Goal: Task Accomplishment & Management: Use online tool/utility

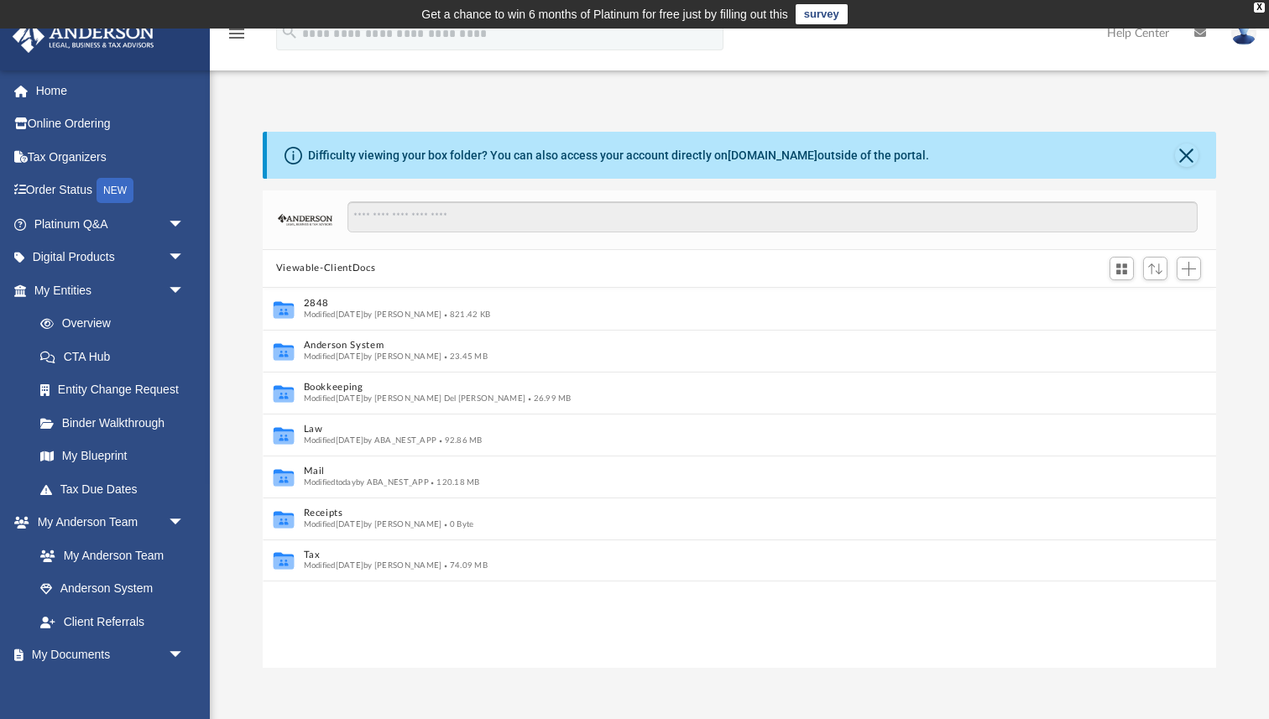
scroll to position [381, 953]
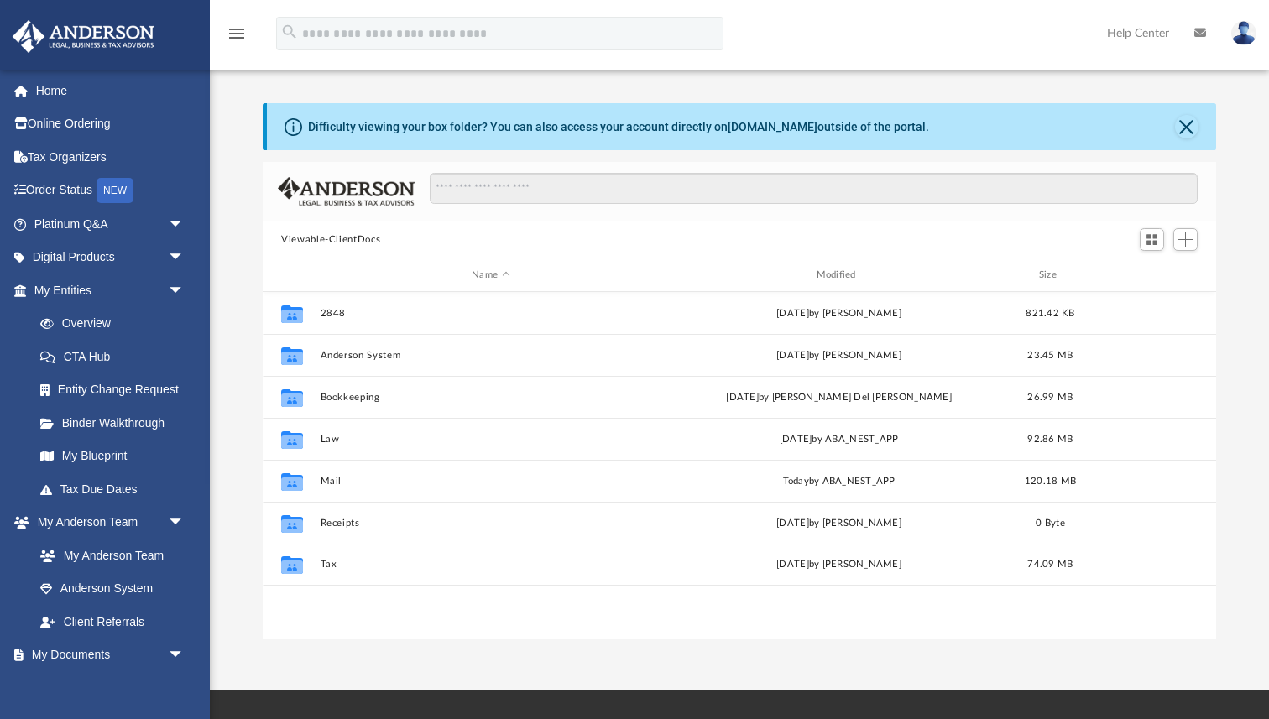
scroll to position [381, 953]
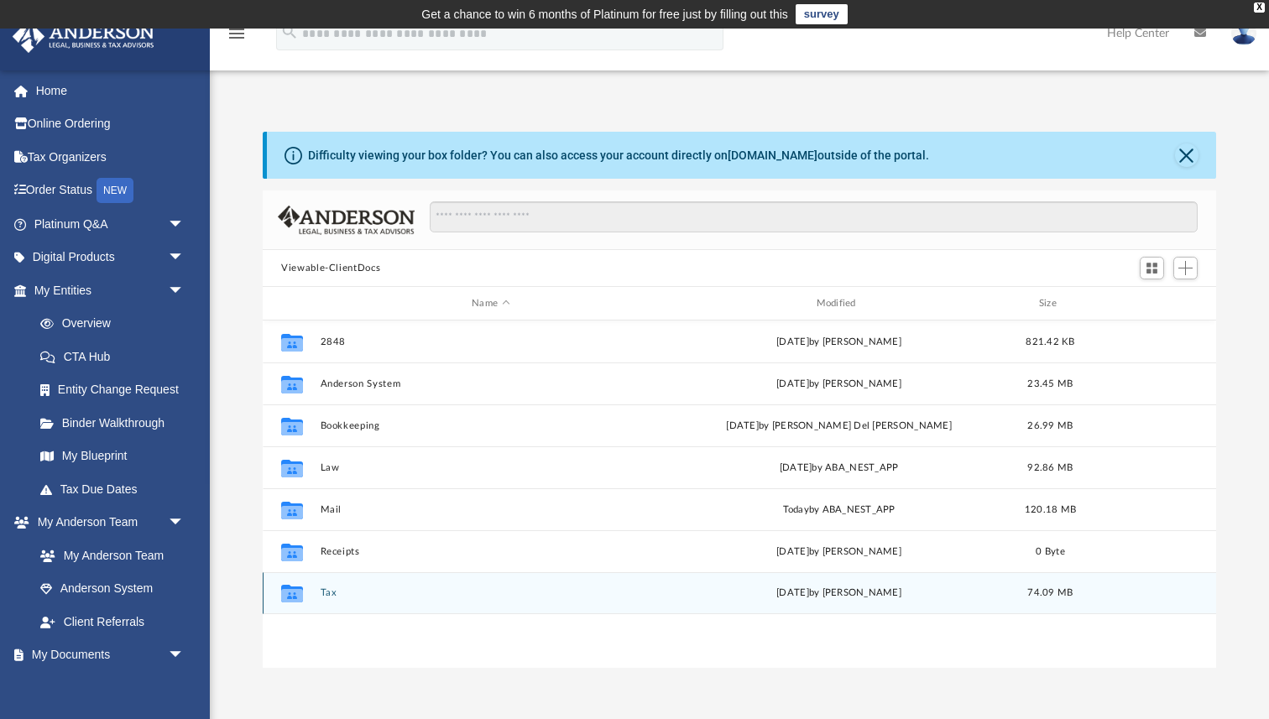
click at [333, 592] on button "Tax" at bounding box center [491, 593] width 341 height 11
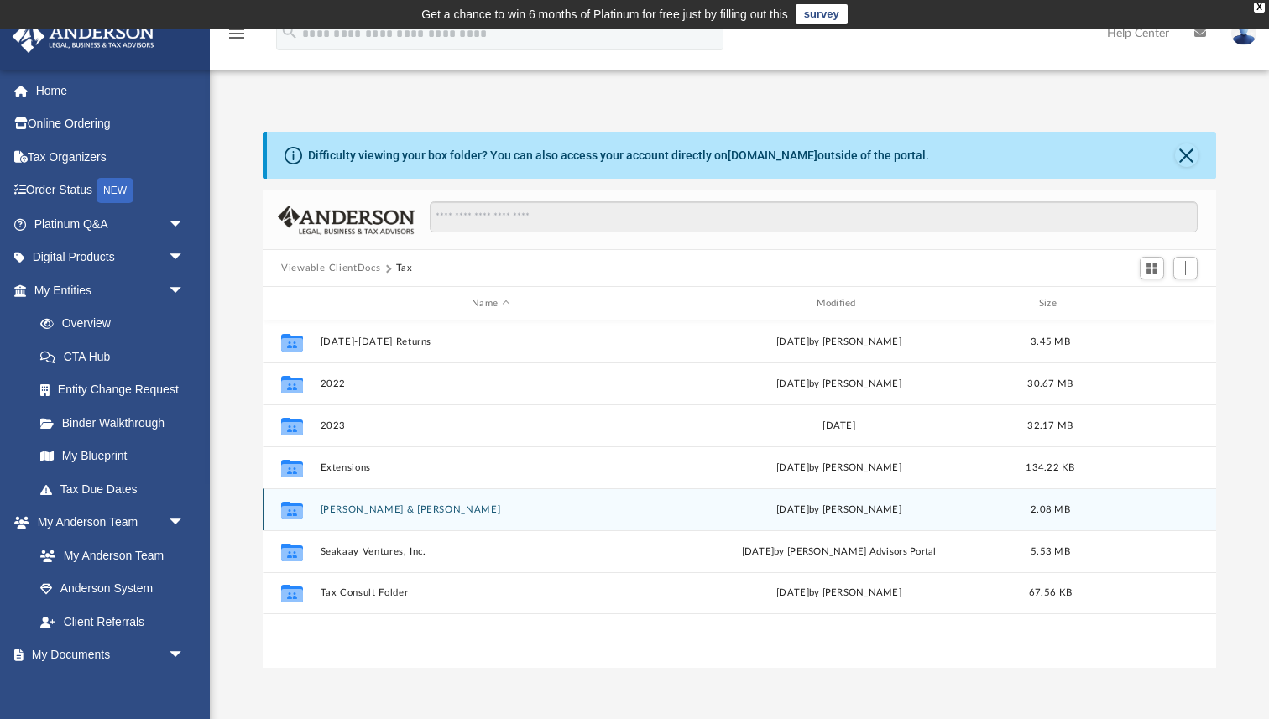
click at [512, 505] on button "Karmegam, Sathish & Ranganathan, Archana" at bounding box center [491, 510] width 341 height 11
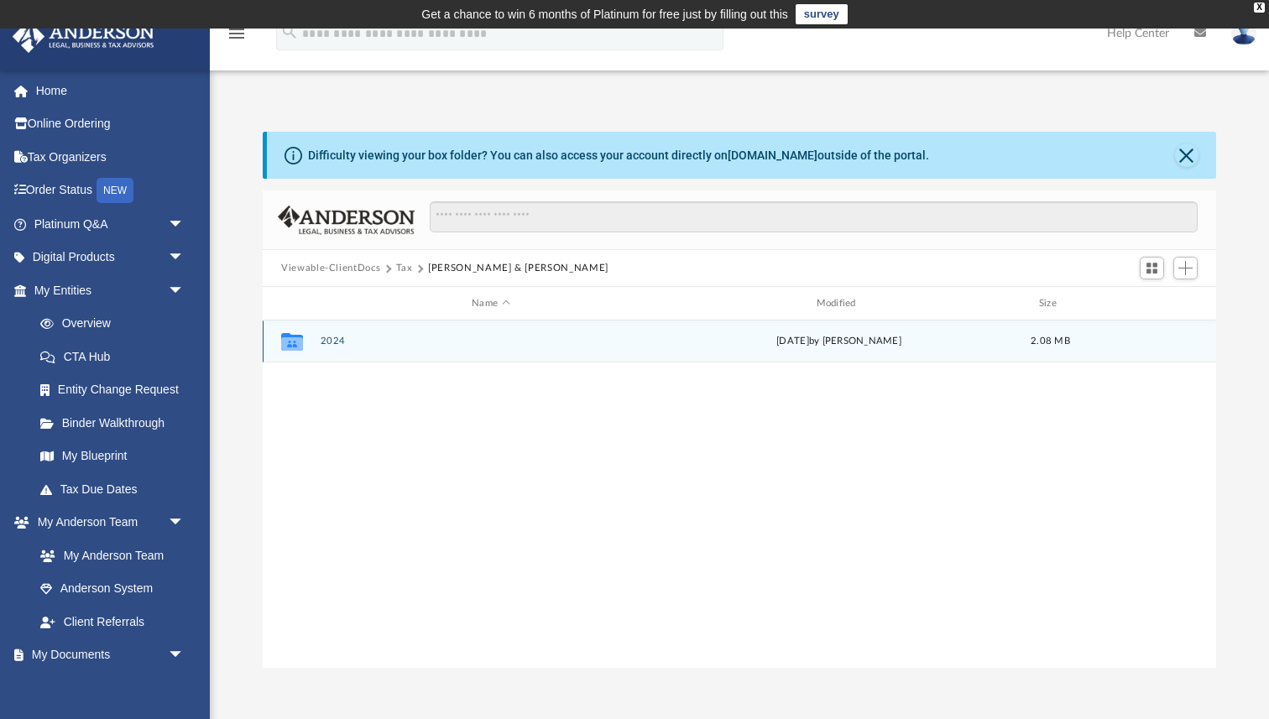
click at [331, 337] on button "2024" at bounding box center [491, 341] width 341 height 11
click at [379, 336] on button "Digital Tax Organizer" at bounding box center [491, 341] width 341 height 11
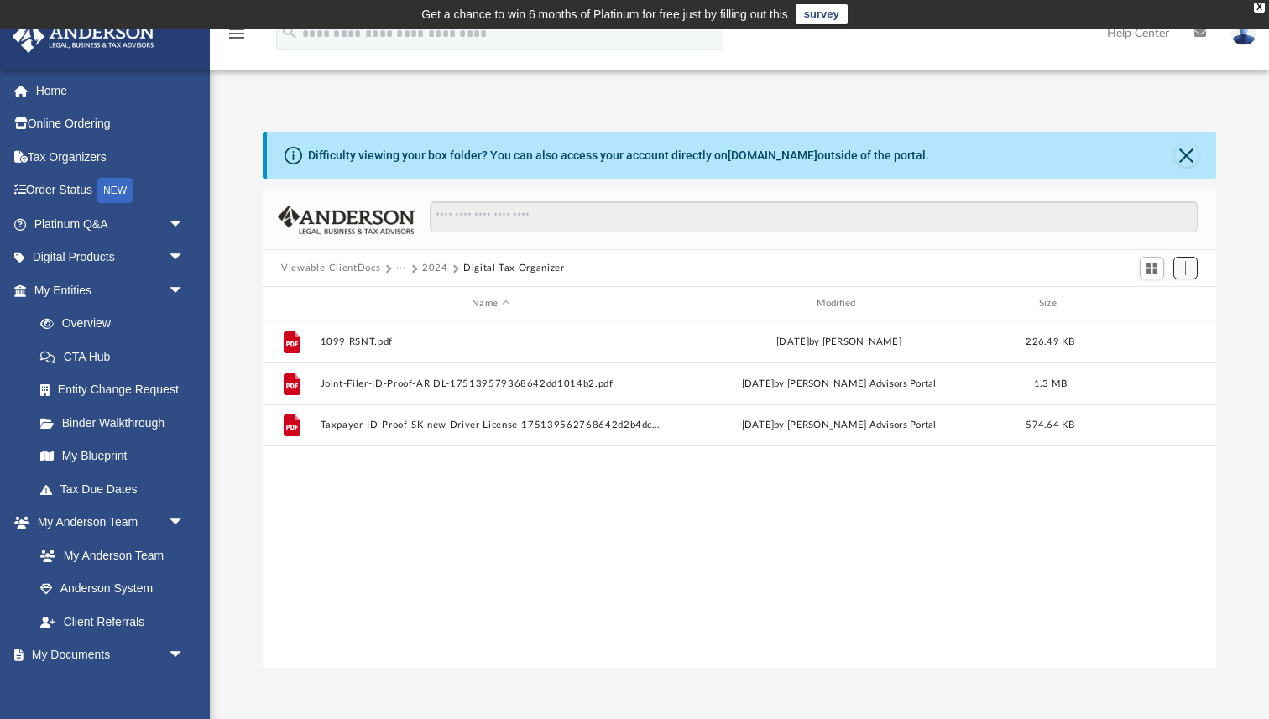
click at [1185, 264] on span "Add" at bounding box center [1186, 268] width 14 height 14
click at [1158, 300] on li "Upload" at bounding box center [1162, 301] width 54 height 18
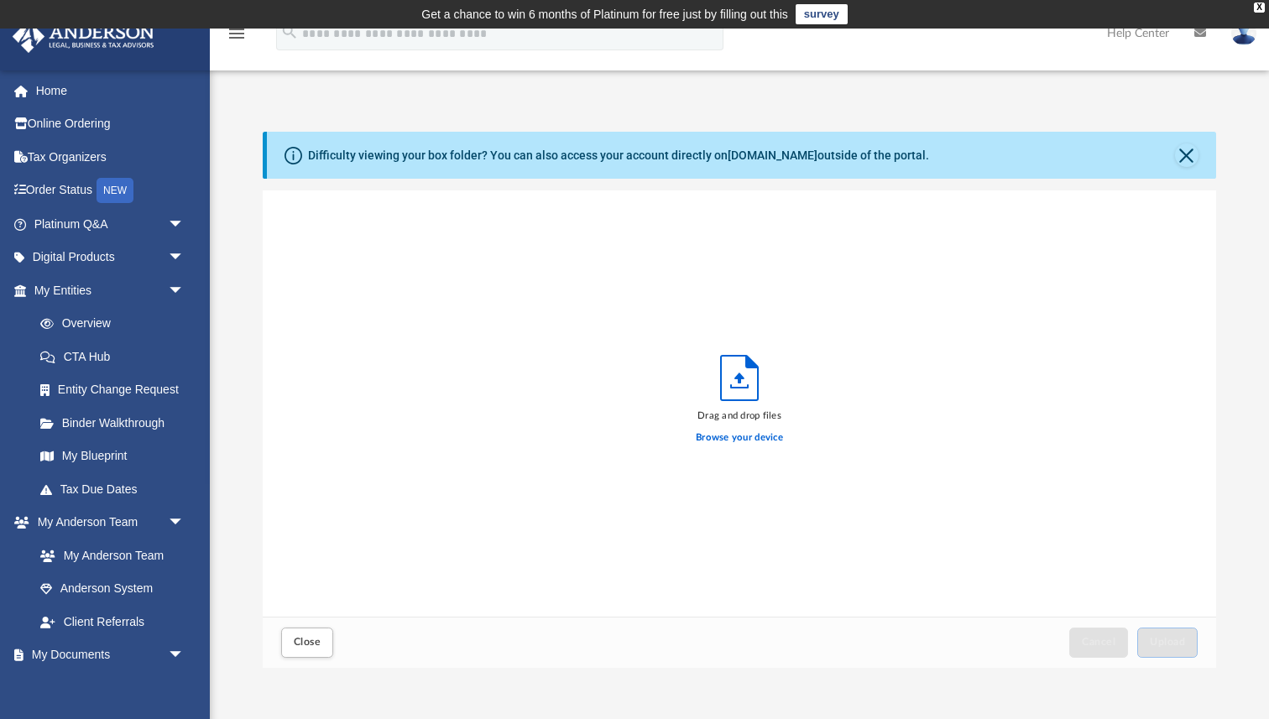
scroll to position [426, 953]
click at [763, 436] on label "Browse your device" at bounding box center [739, 438] width 87 height 15
click at [0, 0] on input "Browse your device" at bounding box center [0, 0] width 0 height 0
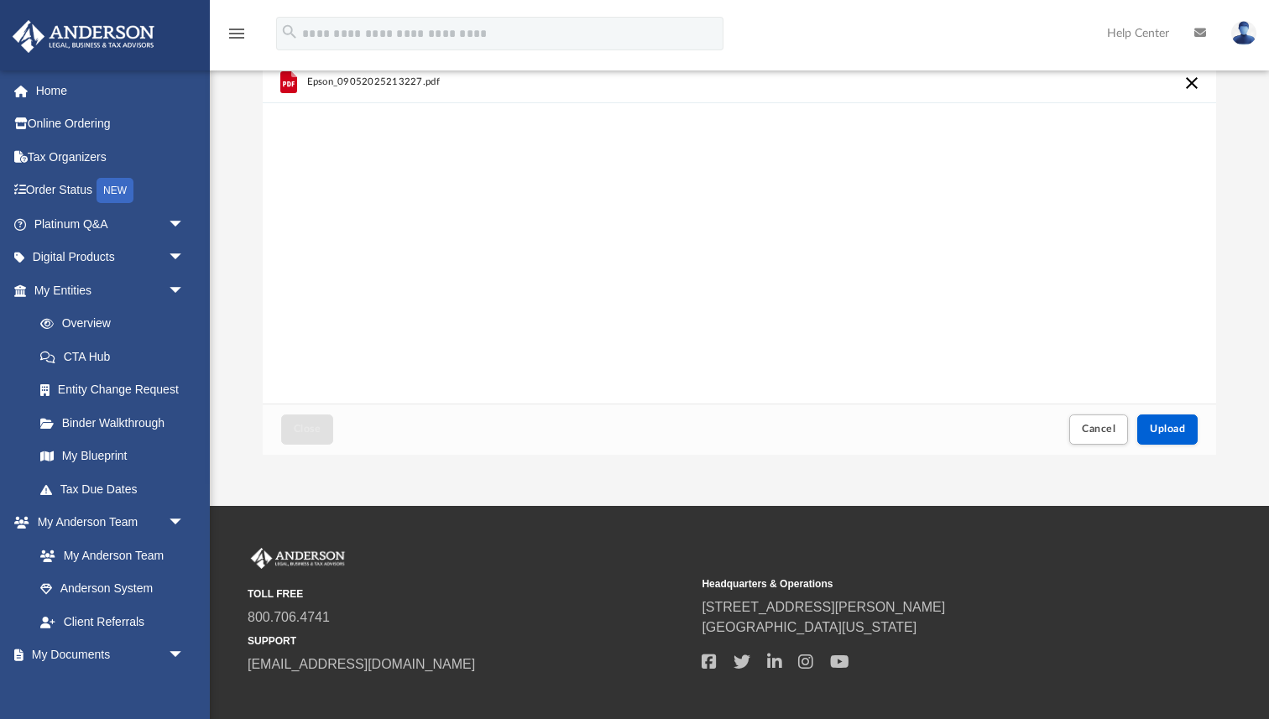
scroll to position [221, 0]
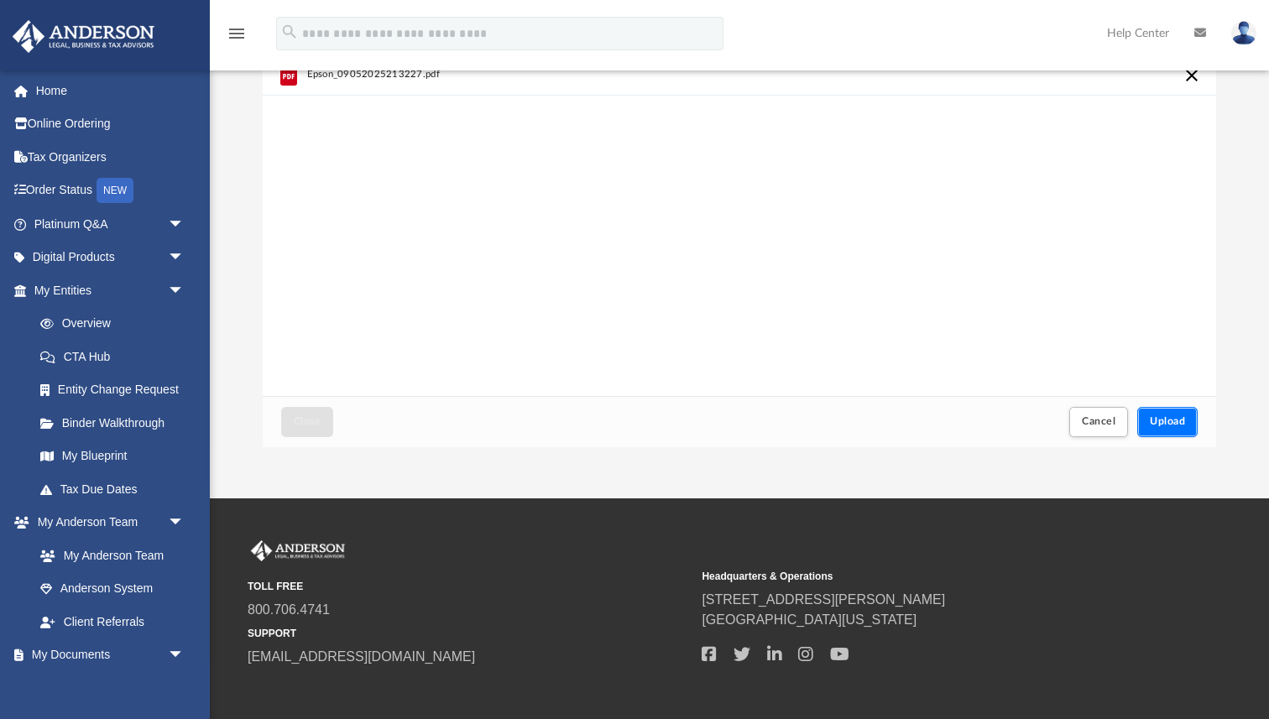
click at [1164, 430] on button "Upload" at bounding box center [1168, 421] width 60 height 29
